Goal: Transaction & Acquisition: Purchase product/service

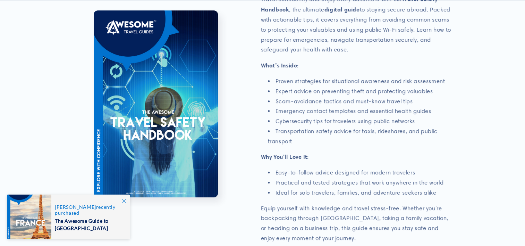
scroll to position [194, 0]
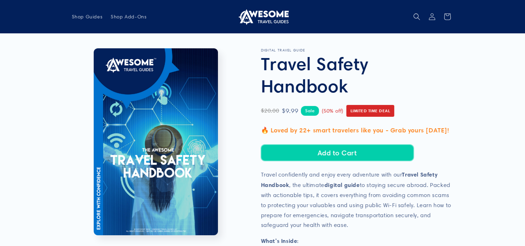
click at [337, 151] on button "Add to Cart" at bounding box center [337, 152] width 153 height 16
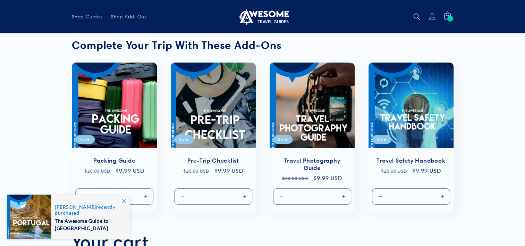
click at [244, 197] on button "Increase quantity for Default Title" at bounding box center [245, 196] width 16 height 16
type input "*"
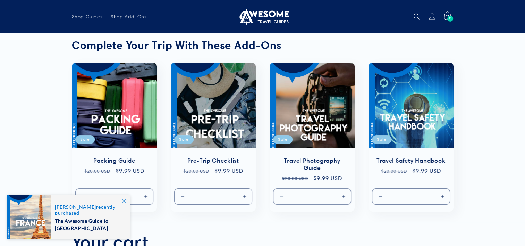
click at [147, 195] on button "Increase quantity for Default Title" at bounding box center [146, 196] width 16 height 16
type input "*"
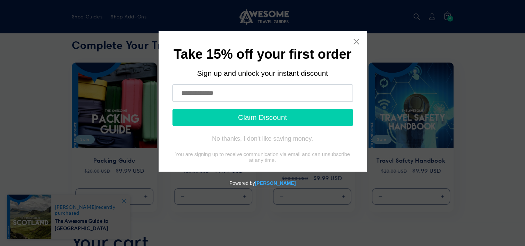
click at [180, 91] on input "text" at bounding box center [262, 92] width 180 height 17
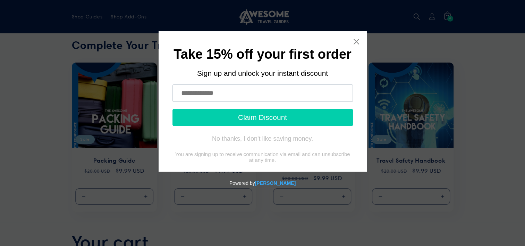
type input "**********"
click at [282, 119] on button "Claim Discount" at bounding box center [262, 117] width 180 height 17
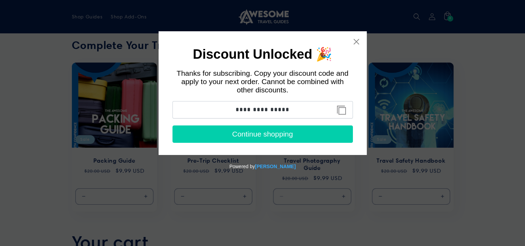
click at [345, 110] on button "Copy discount code to clipboard" at bounding box center [342, 110] width 16 height 14
click at [358, 38] on icon "Close widget" at bounding box center [356, 41] width 7 height 7
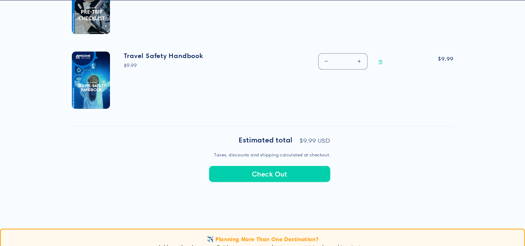
scroll to position [388, 0]
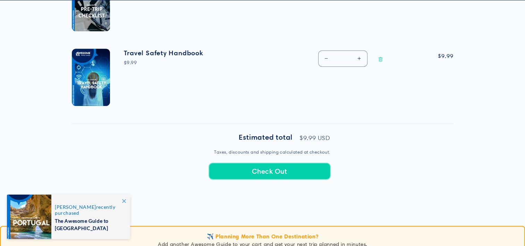
click at [264, 167] on button "Check Out" at bounding box center [269, 171] width 121 height 16
